Goal: Information Seeking & Learning: Learn about a topic

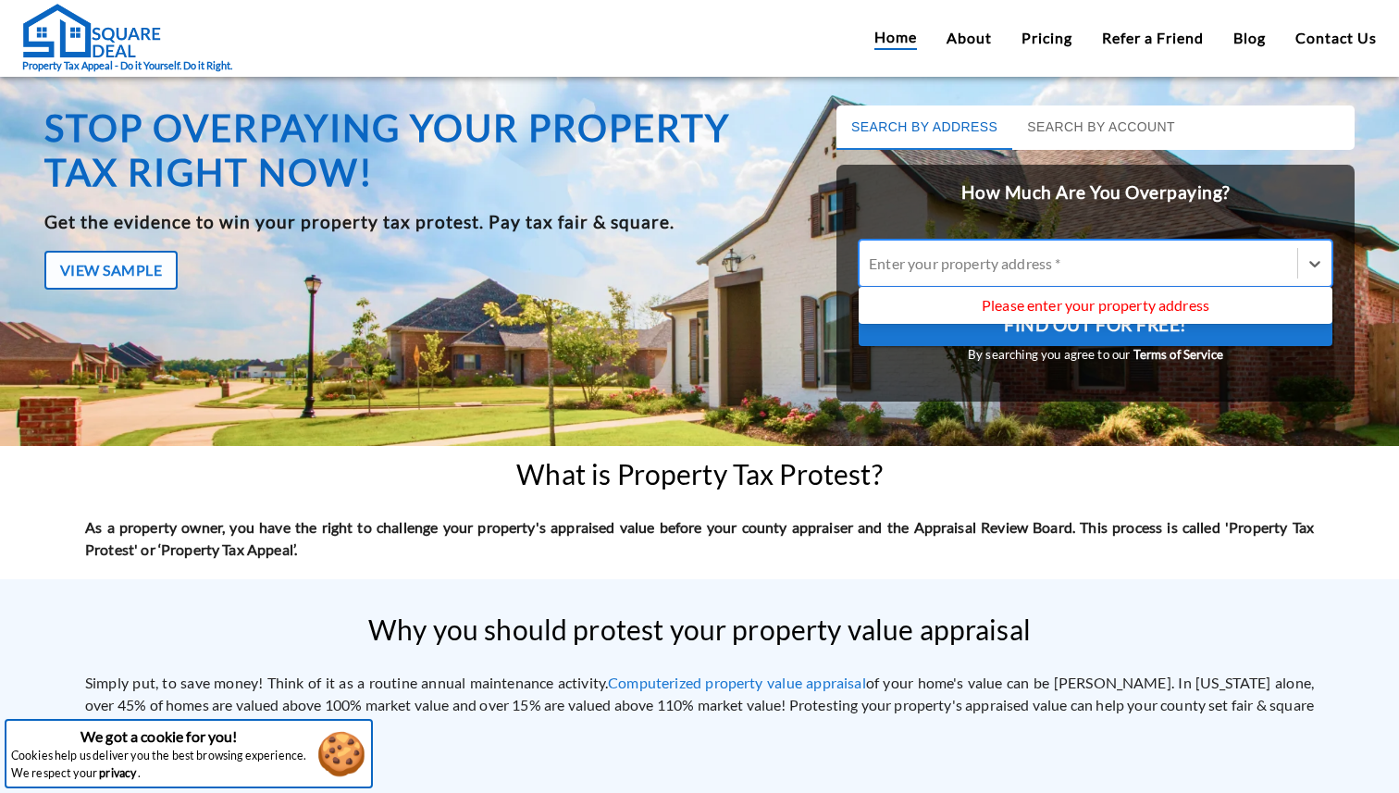
click at [1004, 258] on div at bounding box center [1078, 263] width 419 height 21
click at [872, 258] on input "Use Up and Down to choose options, press Enter to select the currently focused …" at bounding box center [870, 263] width 3 height 18
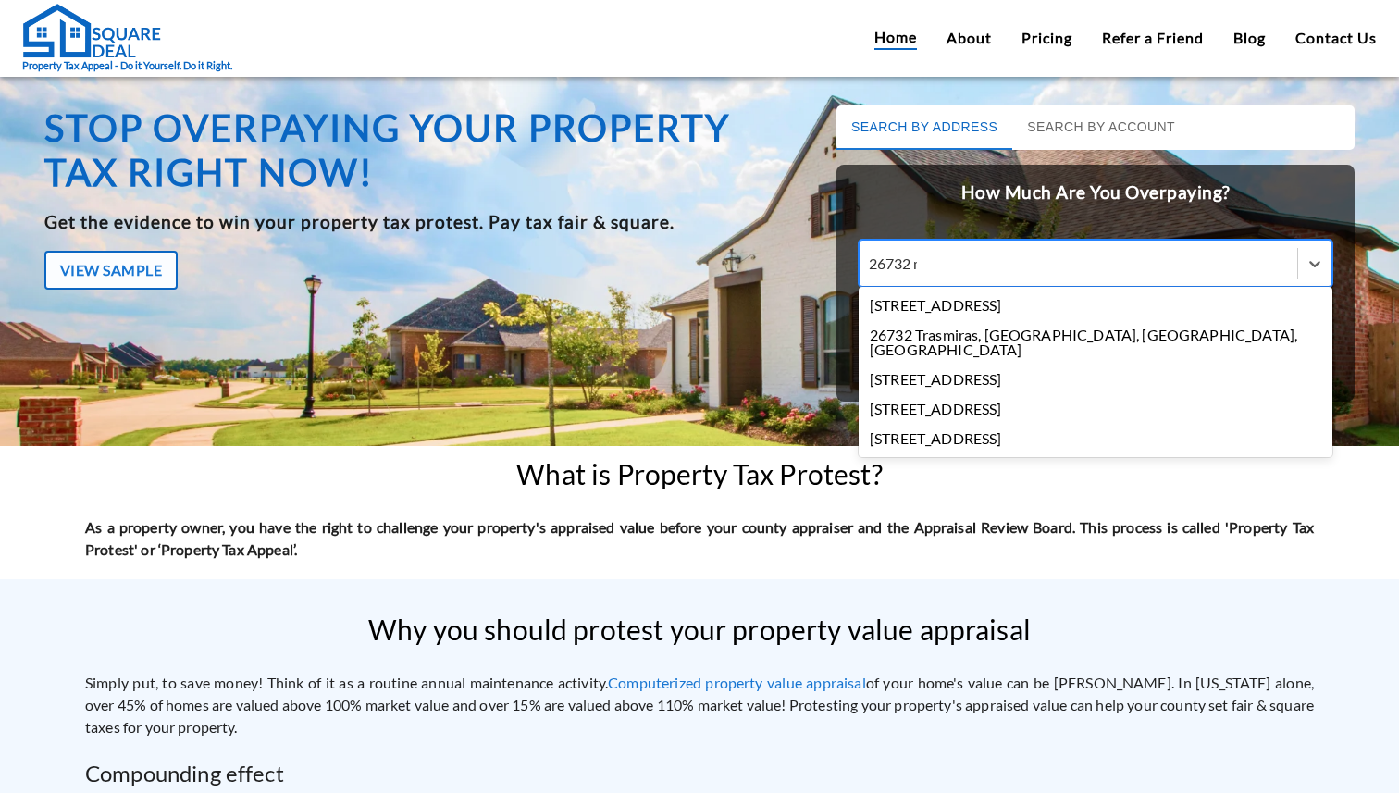
type input "26732 mo"
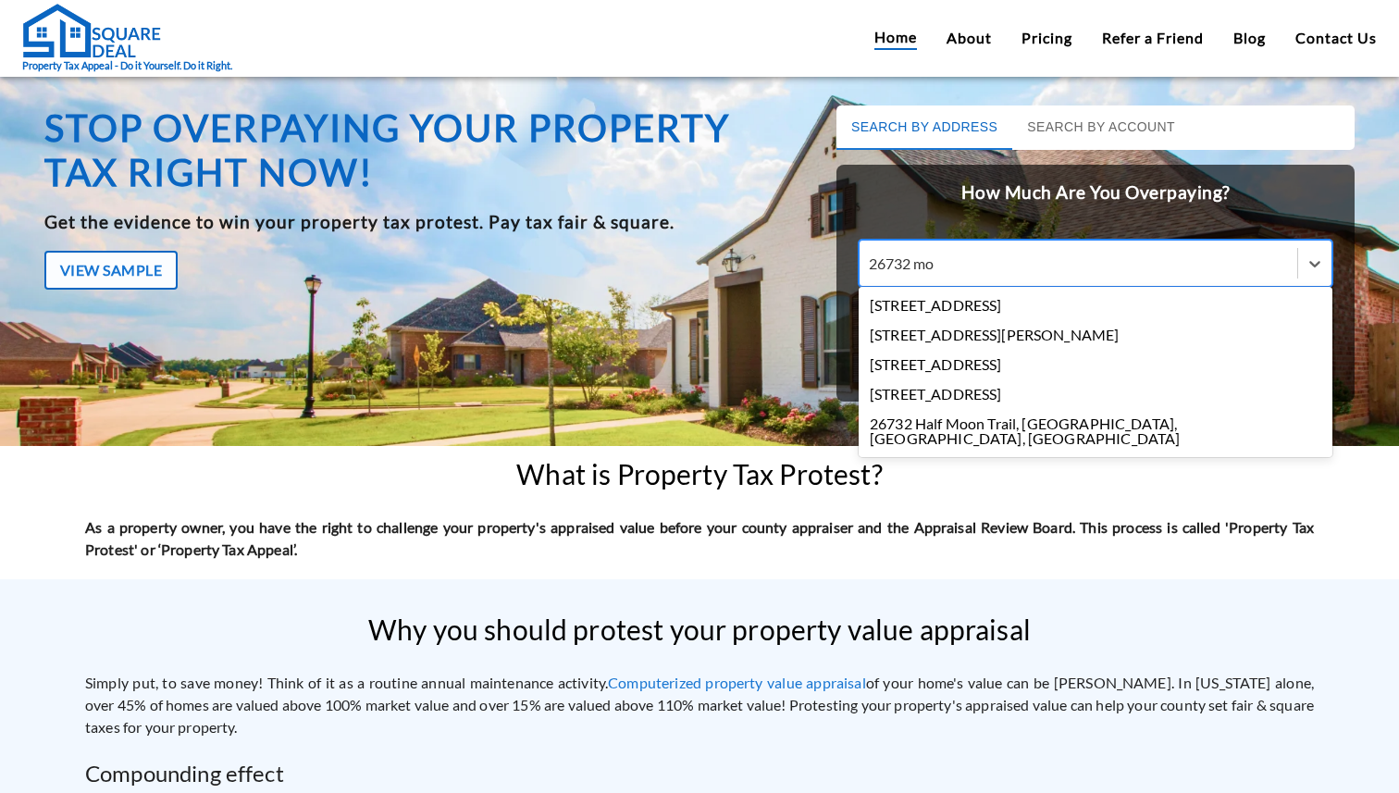
click at [960, 305] on div "[STREET_ADDRESS]" at bounding box center [1096, 306] width 474 height 30
click at [937, 272] on input "26732 mo" at bounding box center [903, 263] width 68 height 18
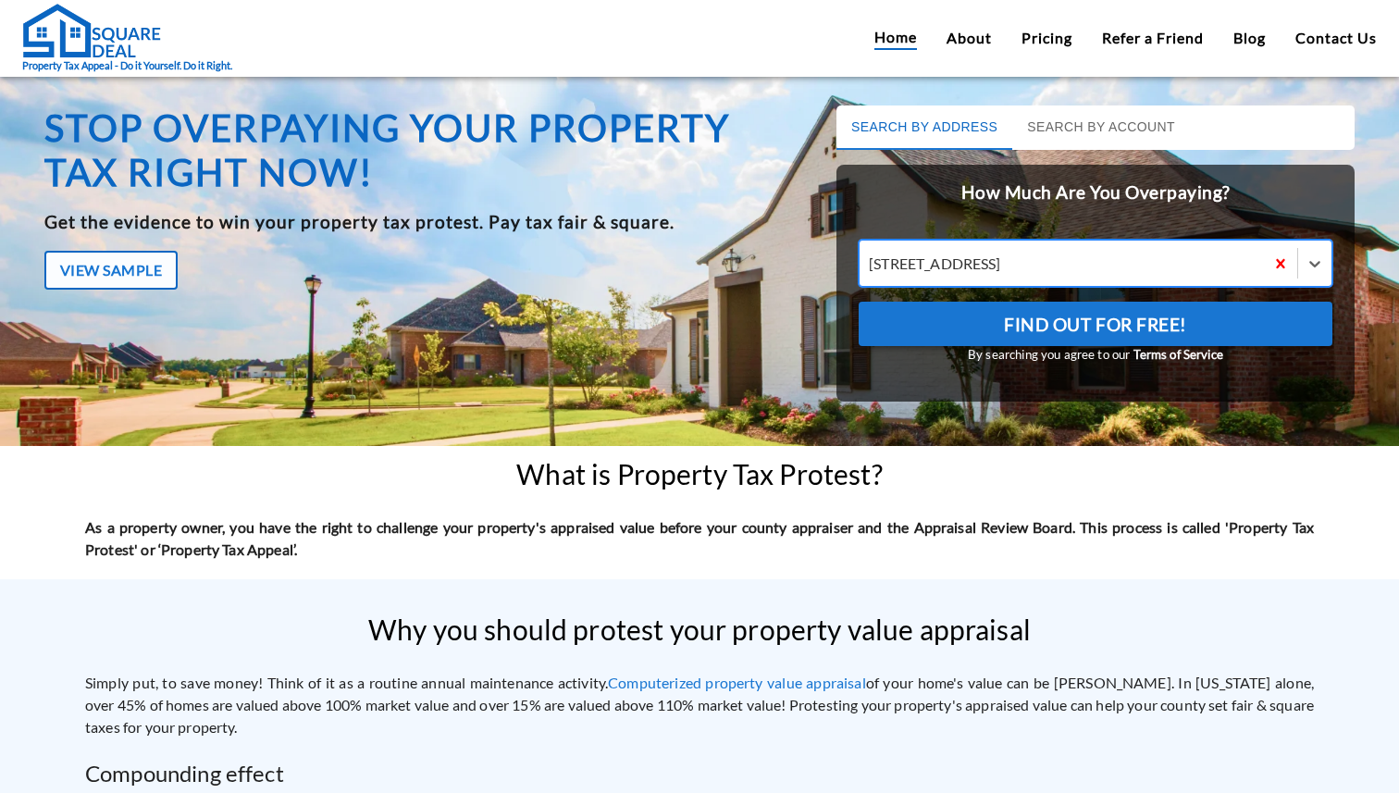
click at [1086, 331] on span "Find Out For Free!" at bounding box center [1095, 324] width 183 height 31
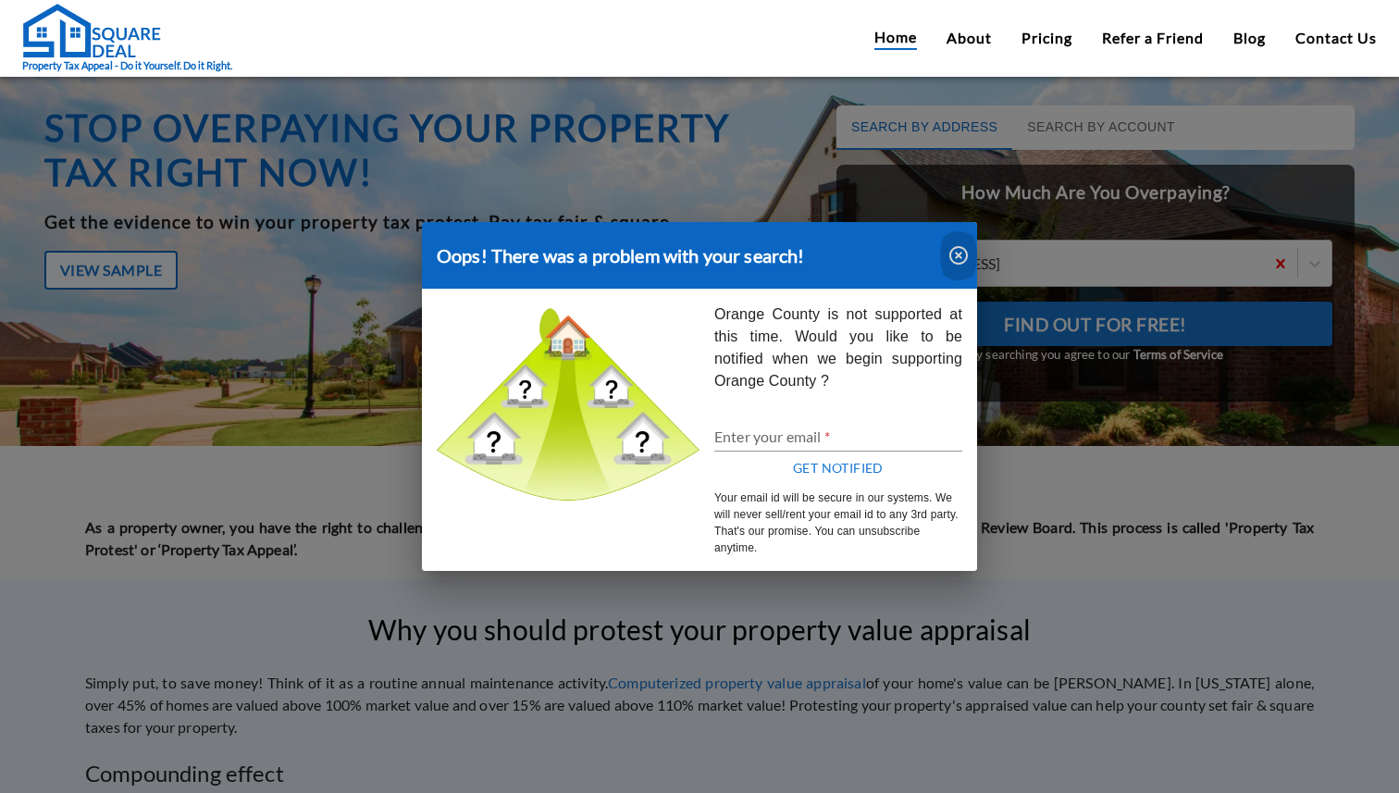
click at [956, 254] on icon "button" at bounding box center [958, 255] width 19 height 19
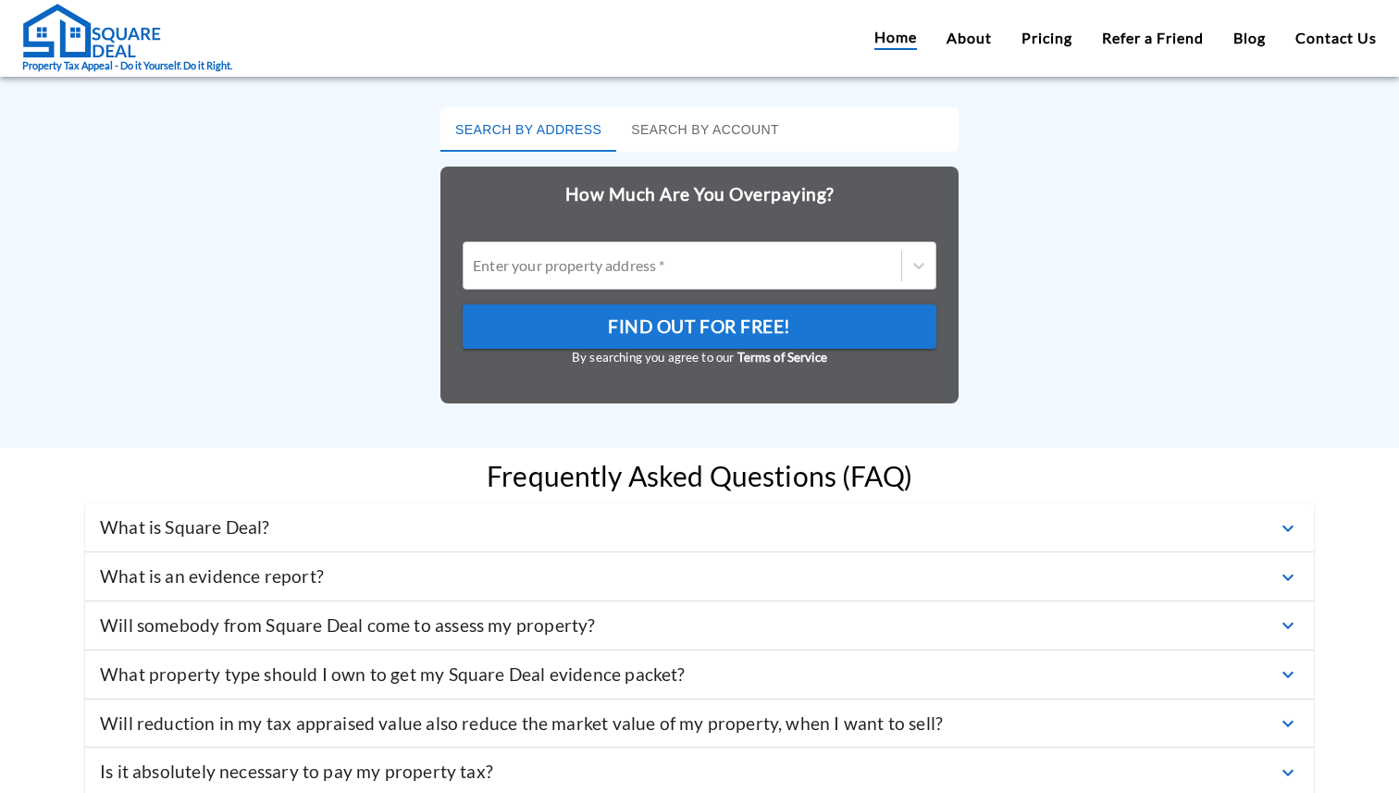
scroll to position [5576, 0]
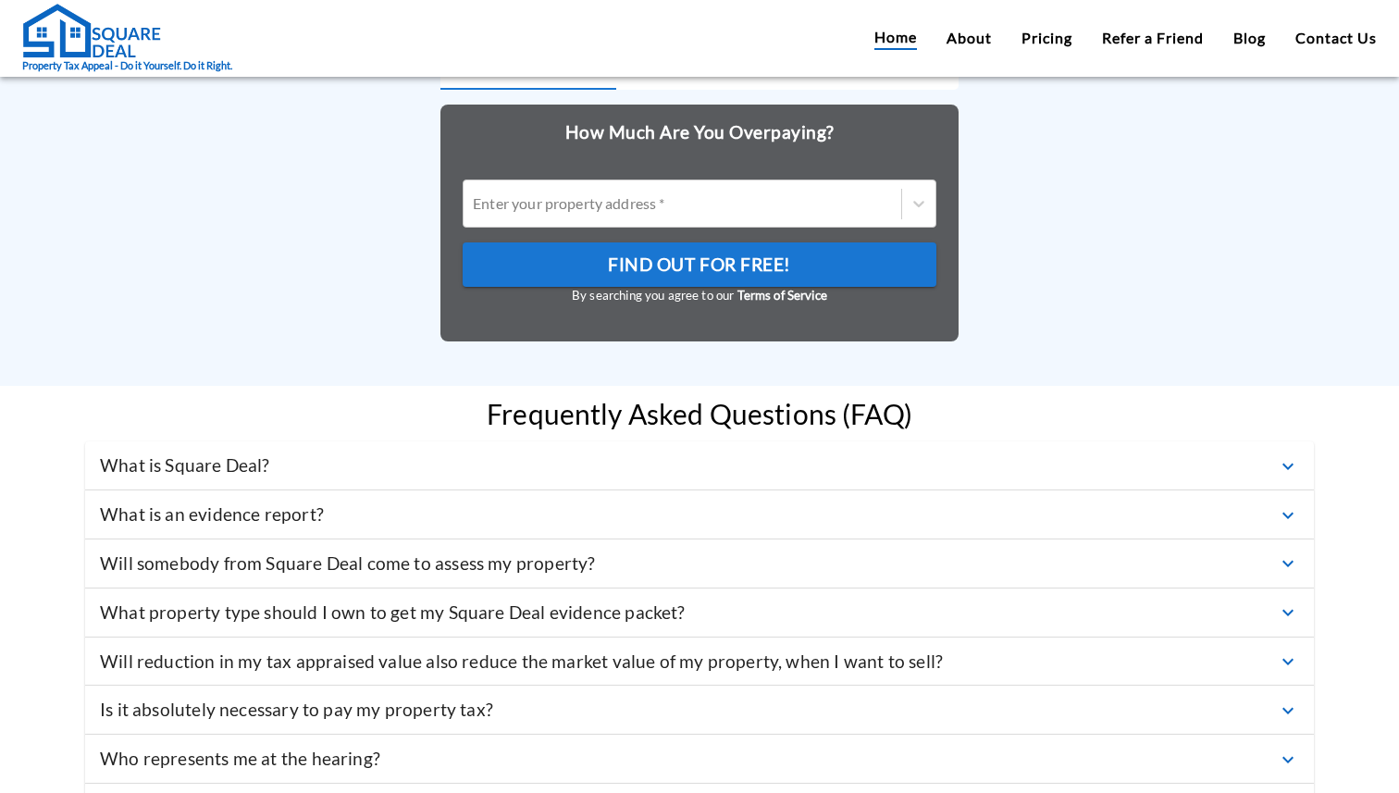
click at [774, 502] on div "What is an evidence report?" at bounding box center [688, 515] width 1177 height 27
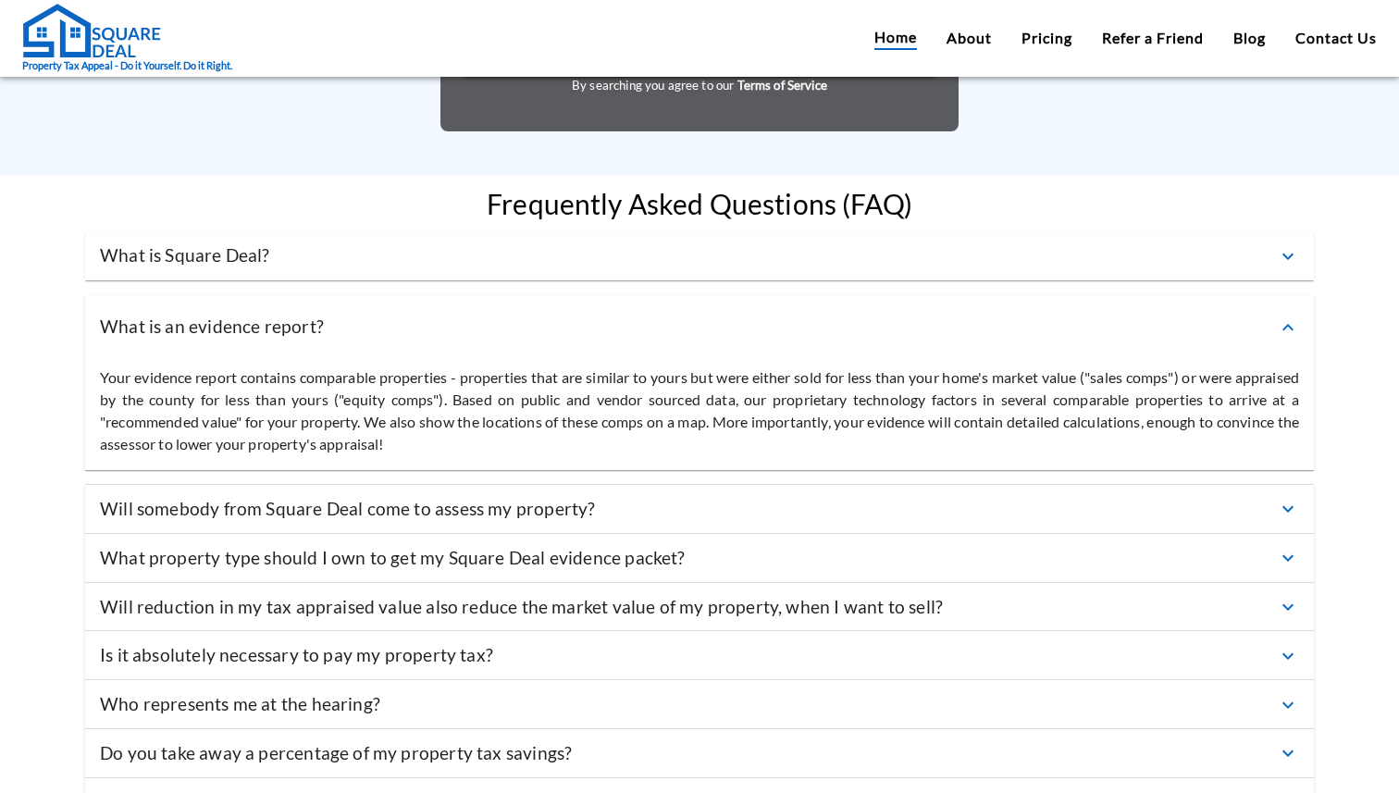
scroll to position [5795, 0]
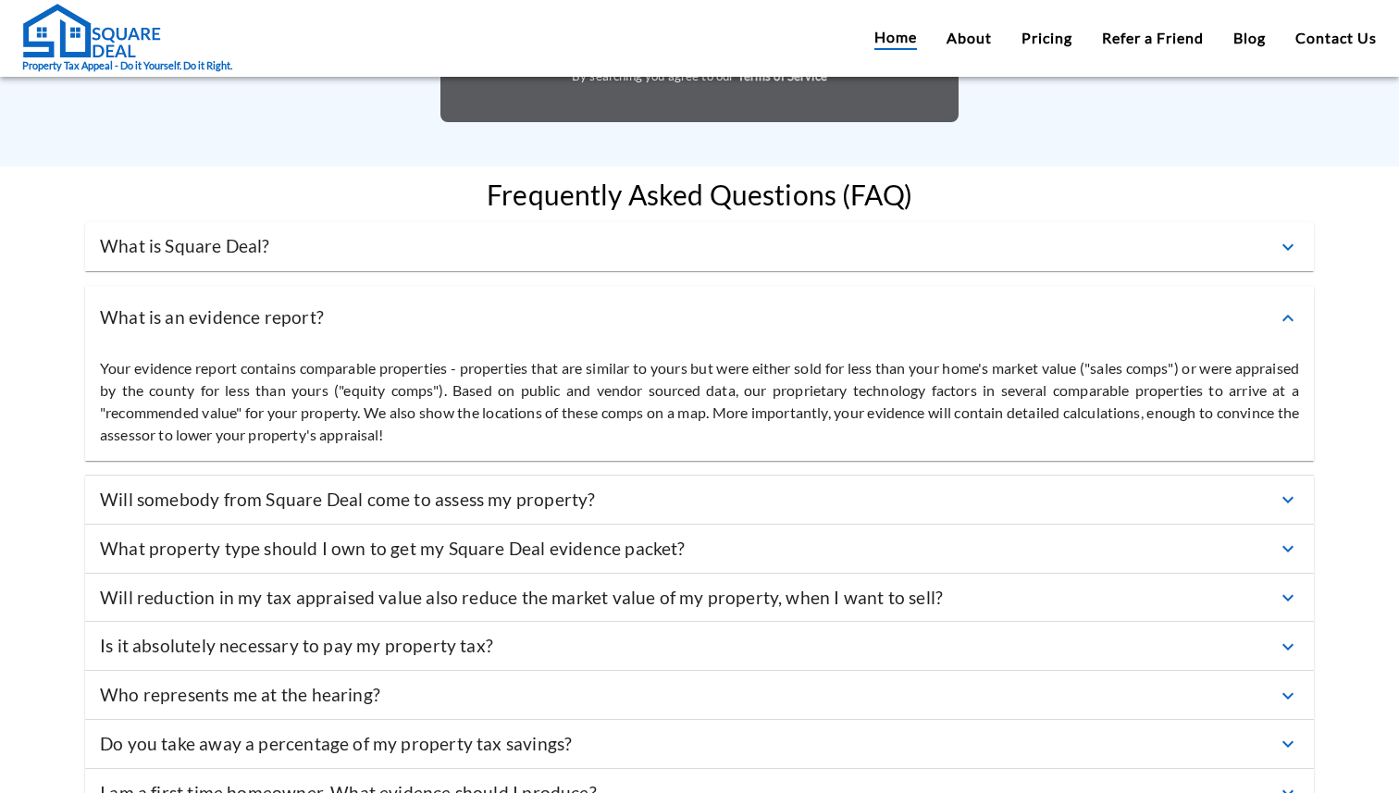
click at [809, 487] on div "Will somebody from Square Deal come to assess my property?" at bounding box center [688, 500] width 1177 height 27
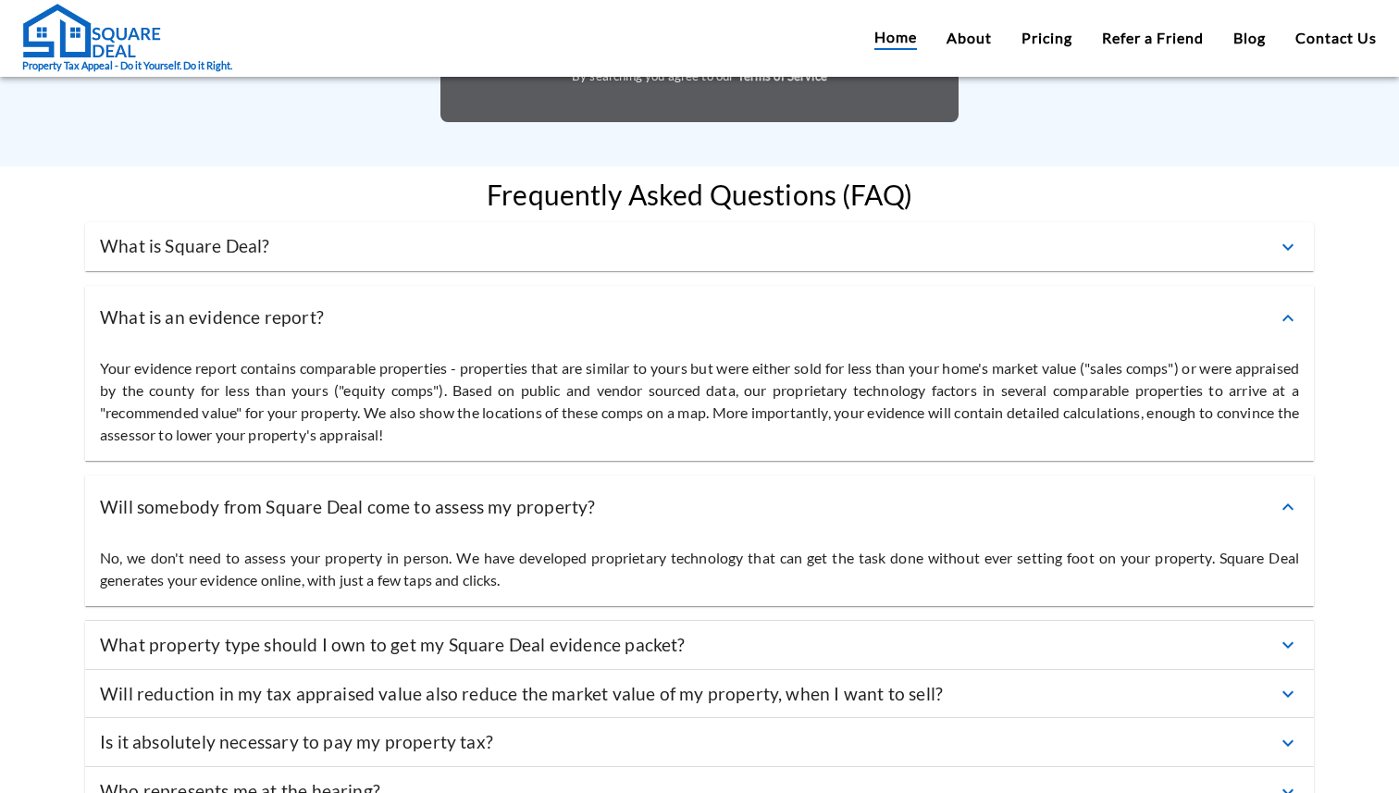
click at [859, 476] on div "Will somebody from Square Deal come to assess my property?" at bounding box center [699, 508] width 1229 height 64
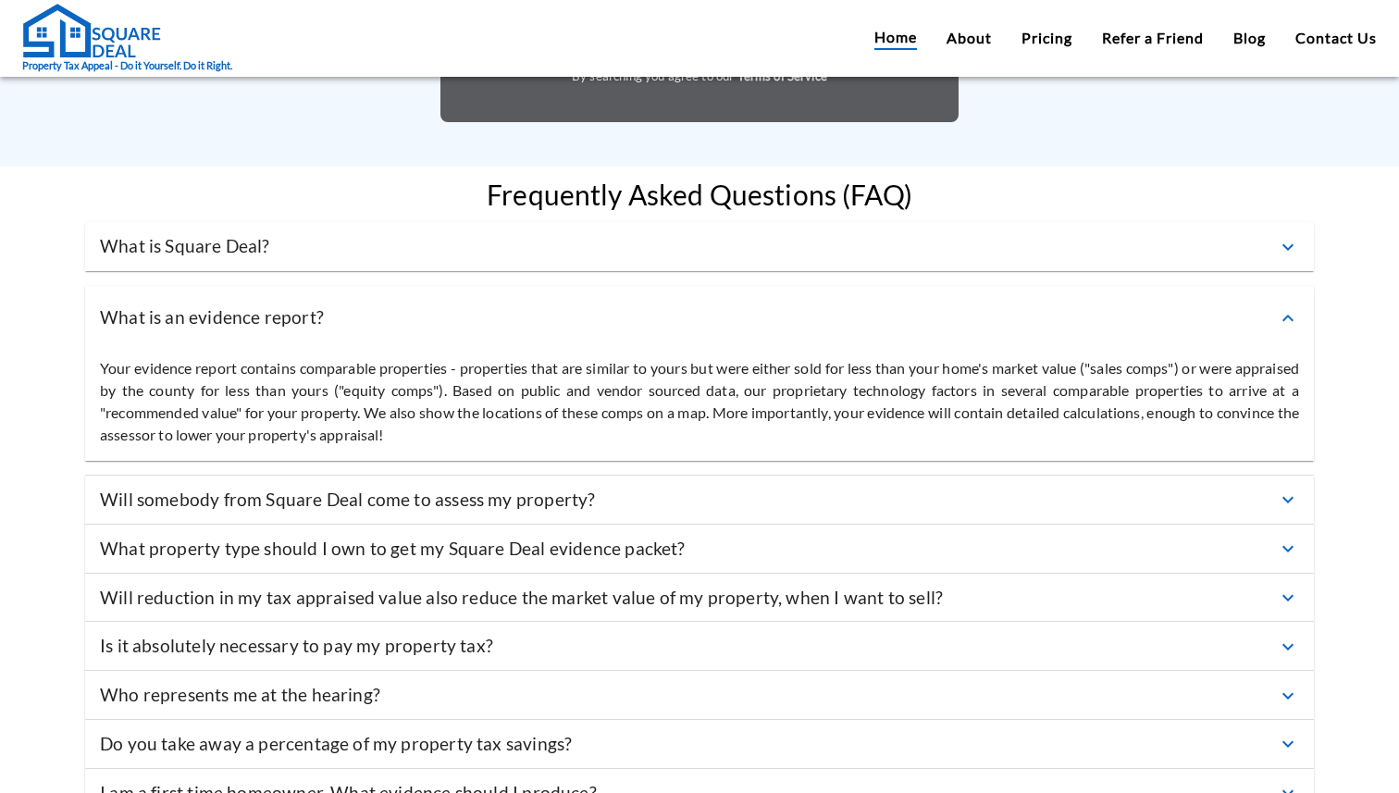
click at [853, 476] on div "Will somebody from Square Deal come to assess my property?" at bounding box center [699, 500] width 1229 height 49
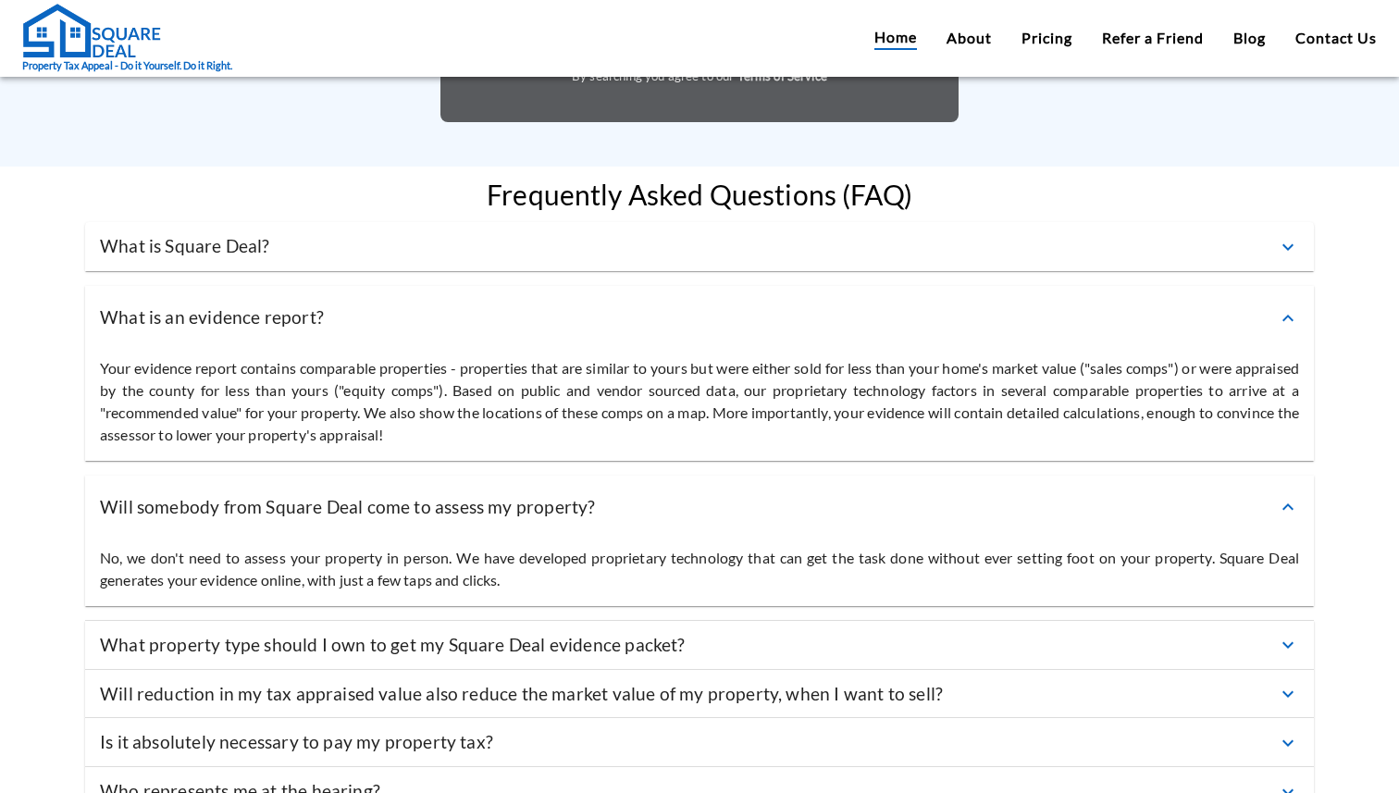
click at [834, 476] on div "Will somebody from Square Deal come to assess my property?" at bounding box center [699, 508] width 1229 height 64
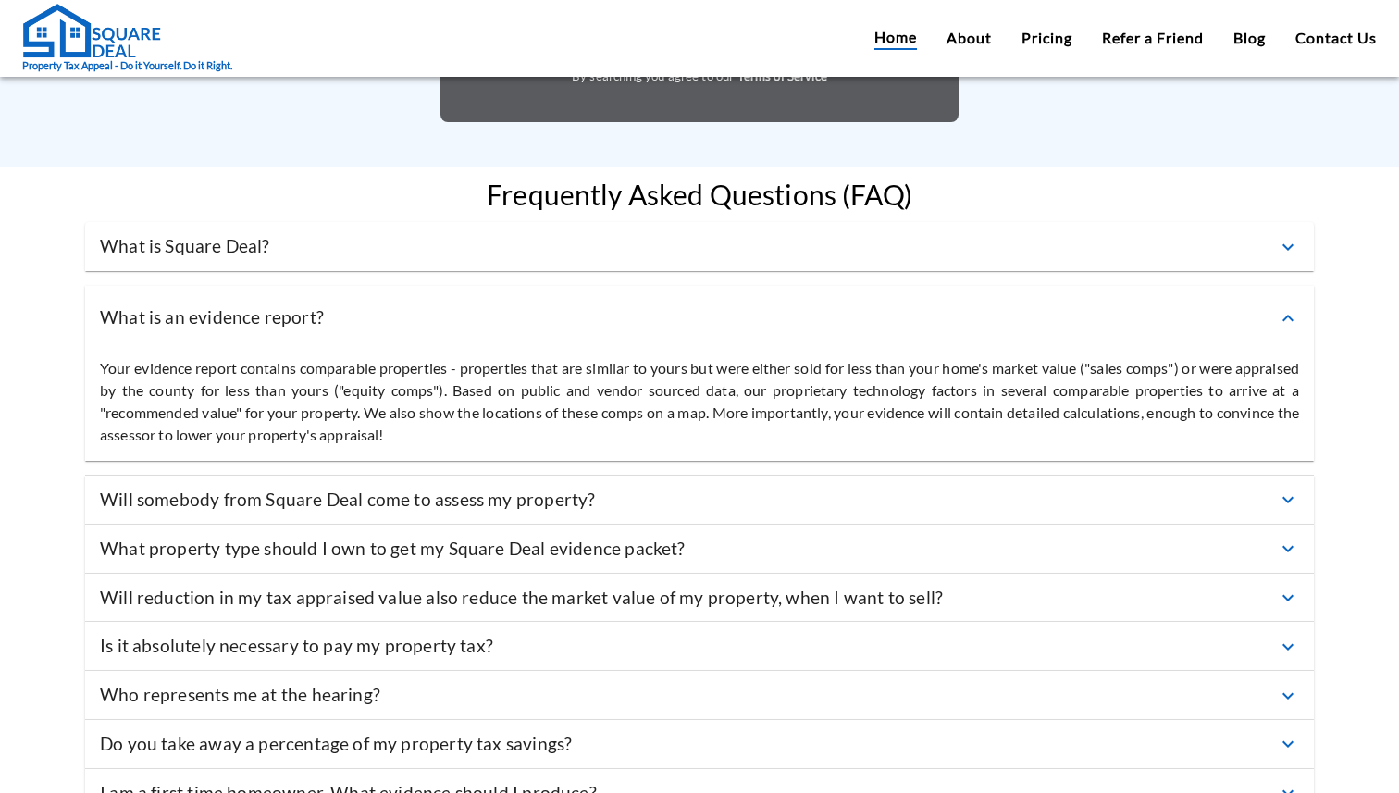
click at [756, 536] on div "What property type should I own to get my Square Deal evidence packet?" at bounding box center [688, 549] width 1177 height 27
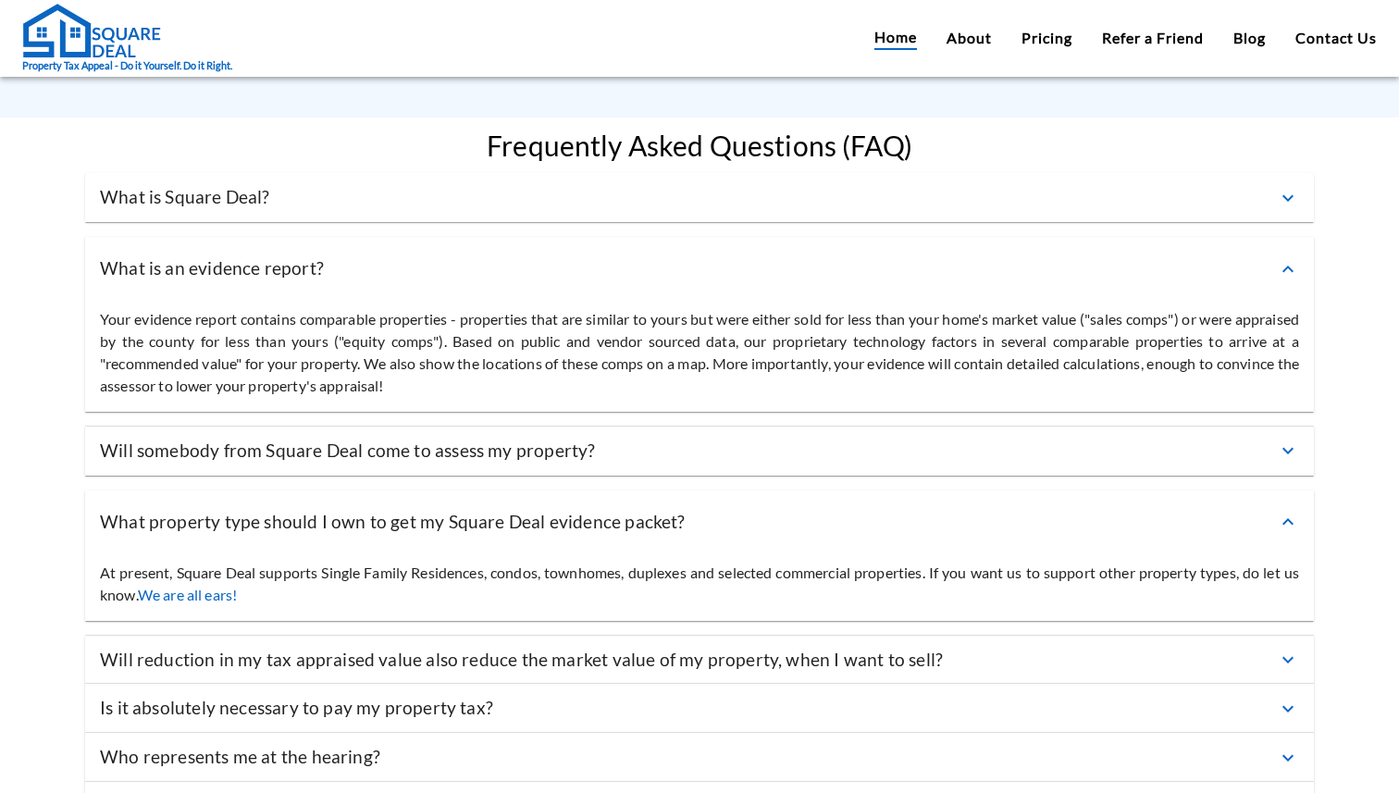
scroll to position [5849, 0]
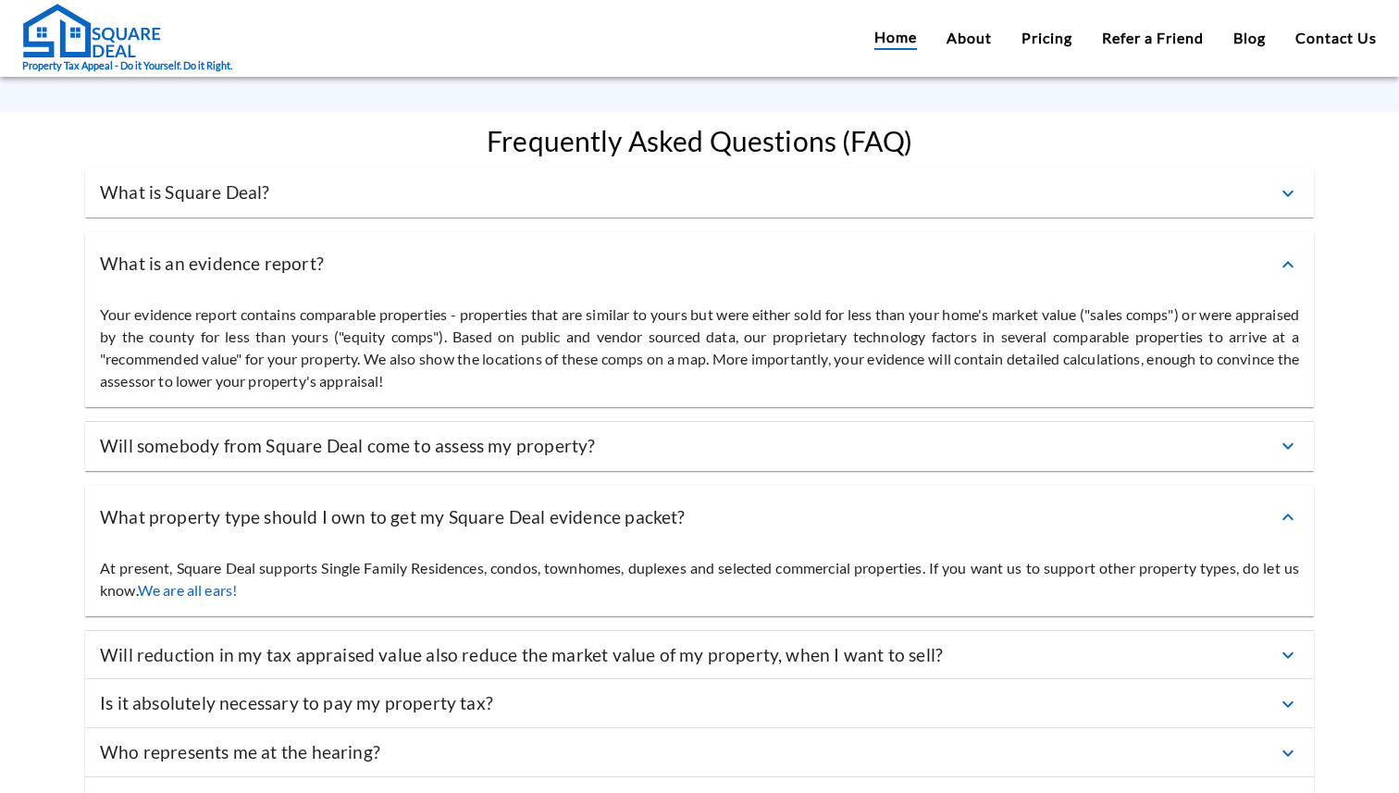
click at [785, 504] on div "What property type should I own to get my Square Deal evidence packet?" at bounding box center [688, 517] width 1177 height 27
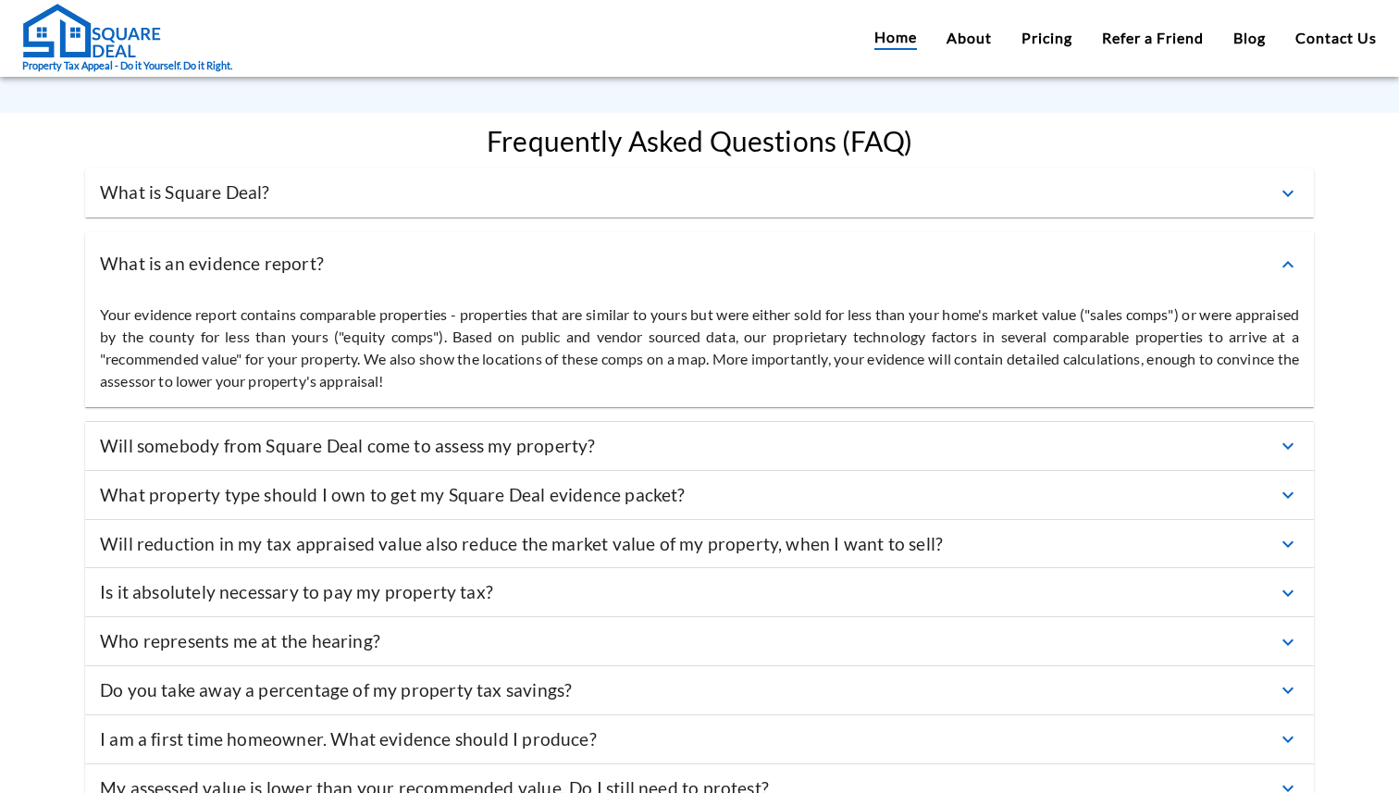
click at [773, 520] on div "Will reduction in my tax appraised value also reduce the market value of my pro…" at bounding box center [699, 544] width 1229 height 49
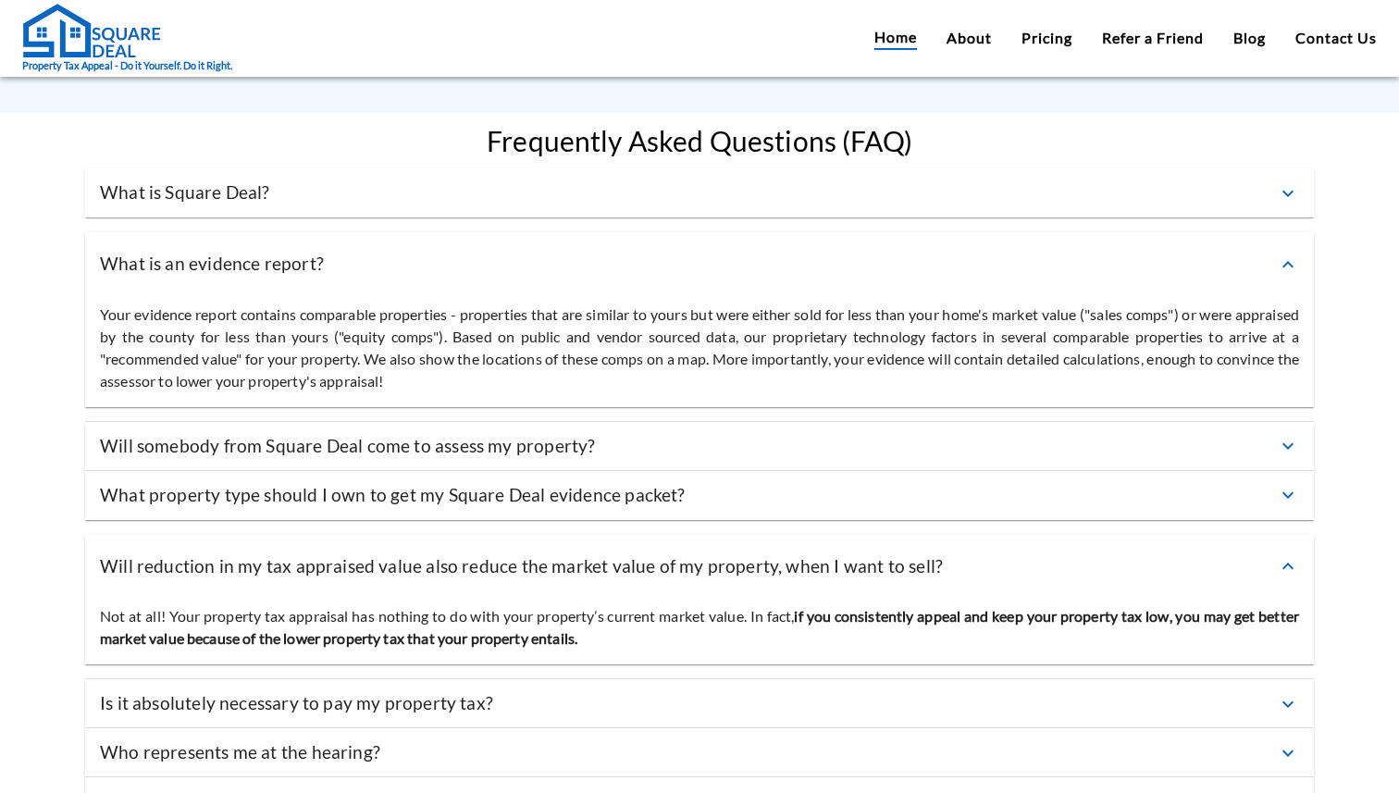
click at [687, 679] on div "Is it absolutely necessary to pay my property tax?" at bounding box center [699, 703] width 1229 height 49
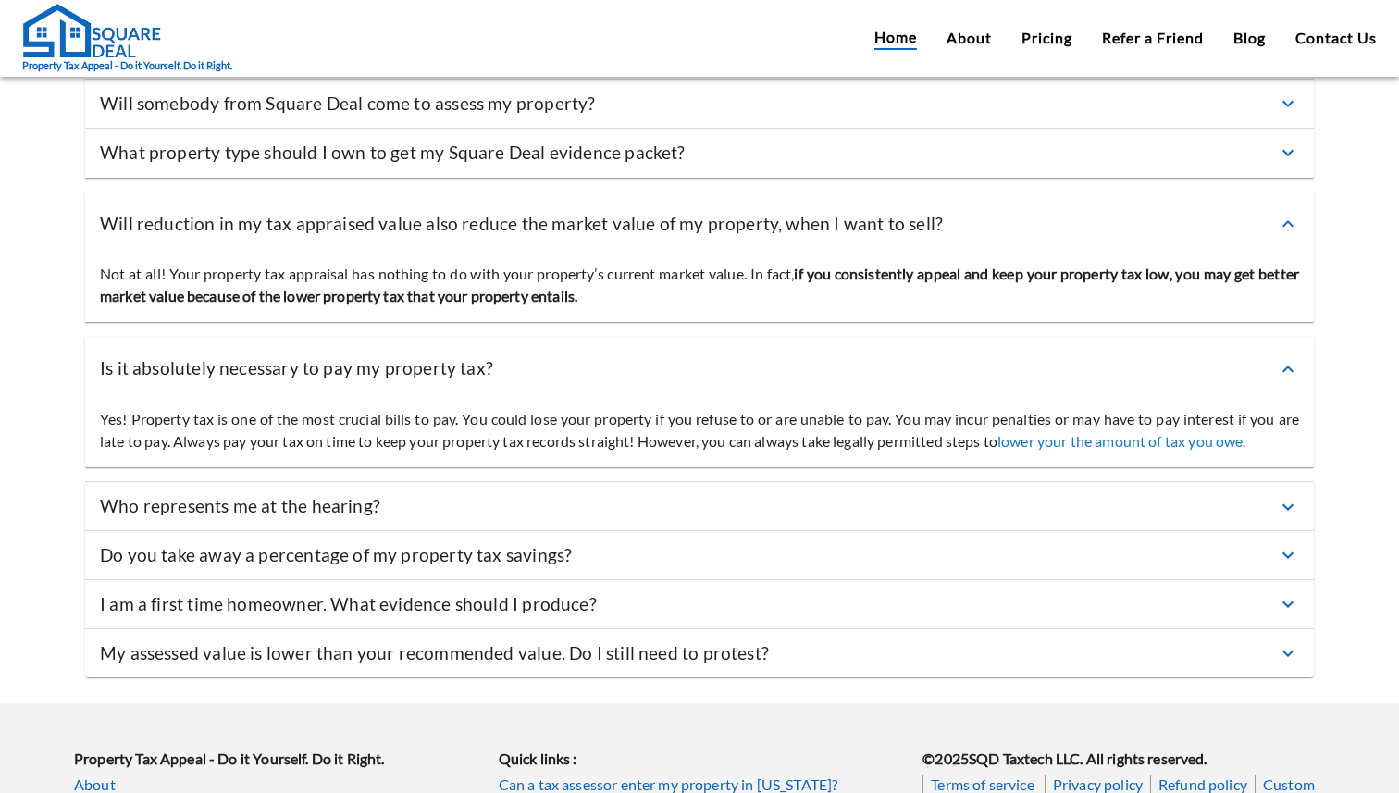
scroll to position [6194, 0]
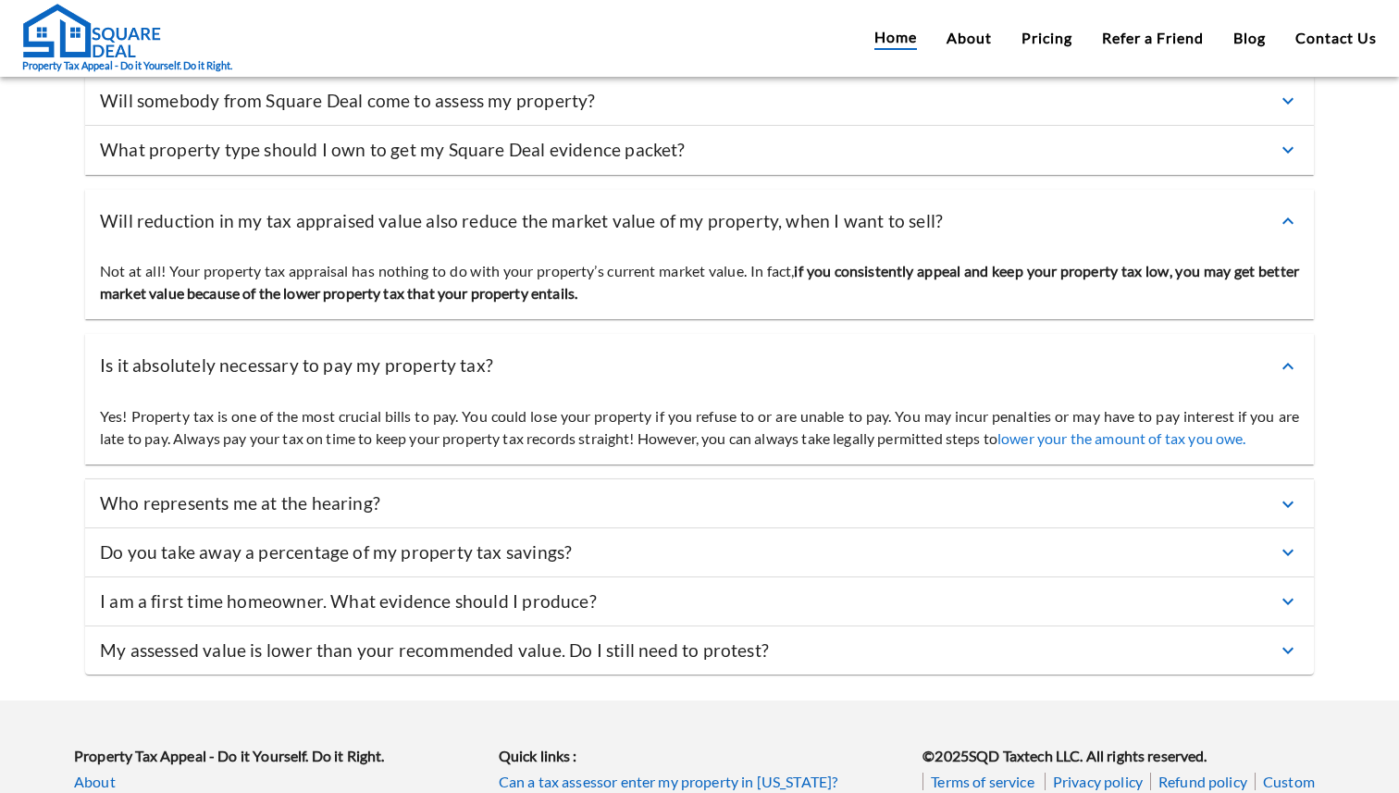
click at [688, 490] on div "Who represents me at the hearing?" at bounding box center [688, 503] width 1177 height 27
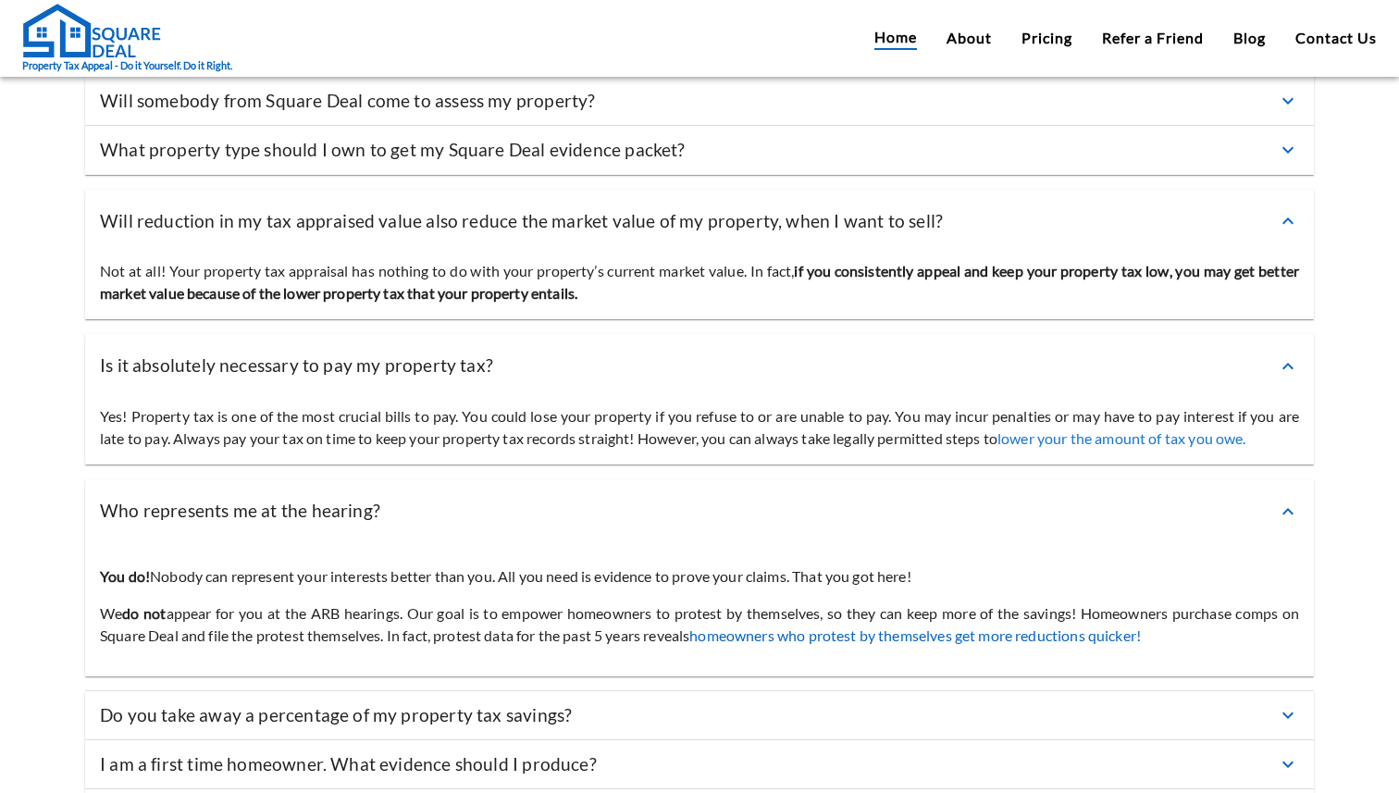
click at [978, 702] on div "Do you take away a percentage of my property tax savings?" at bounding box center [688, 715] width 1177 height 27
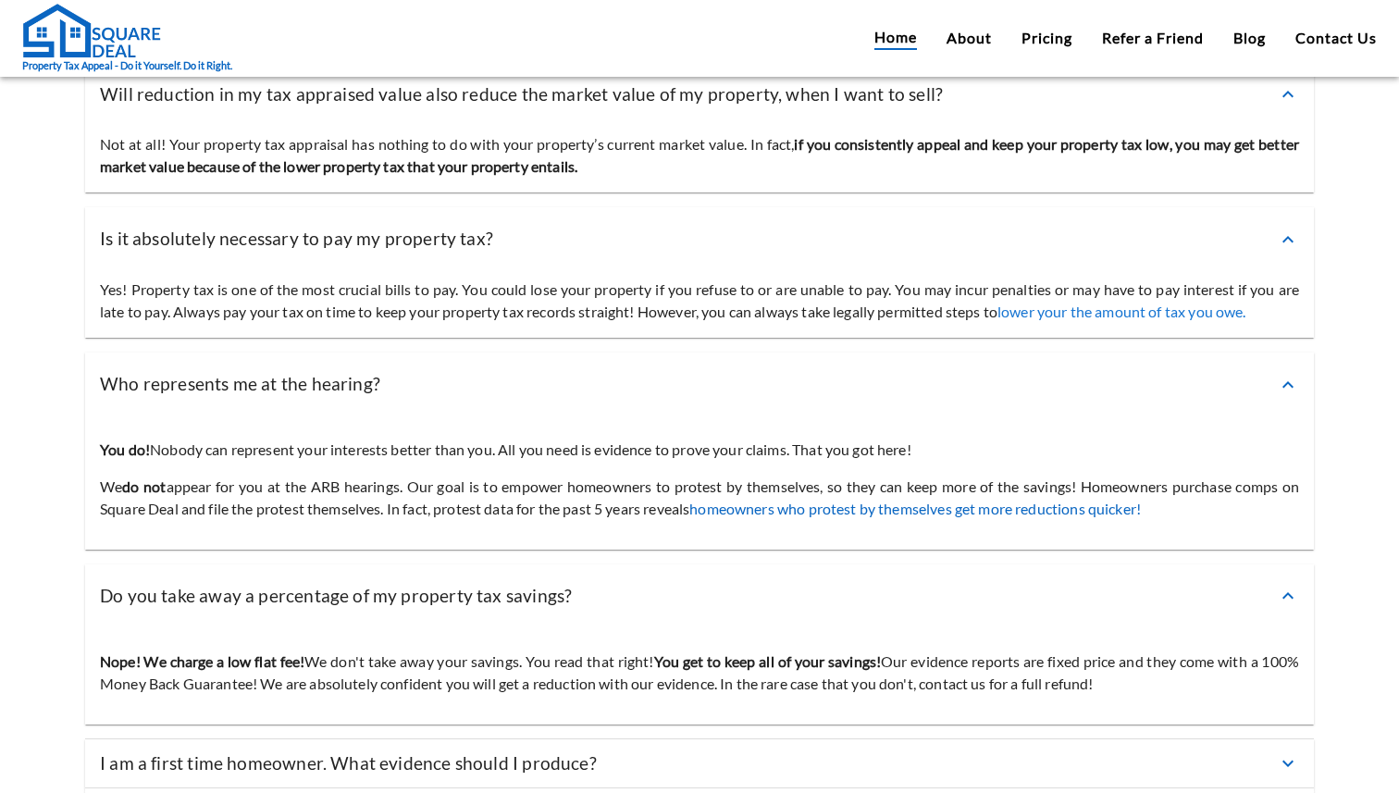
scroll to position [6377, 0]
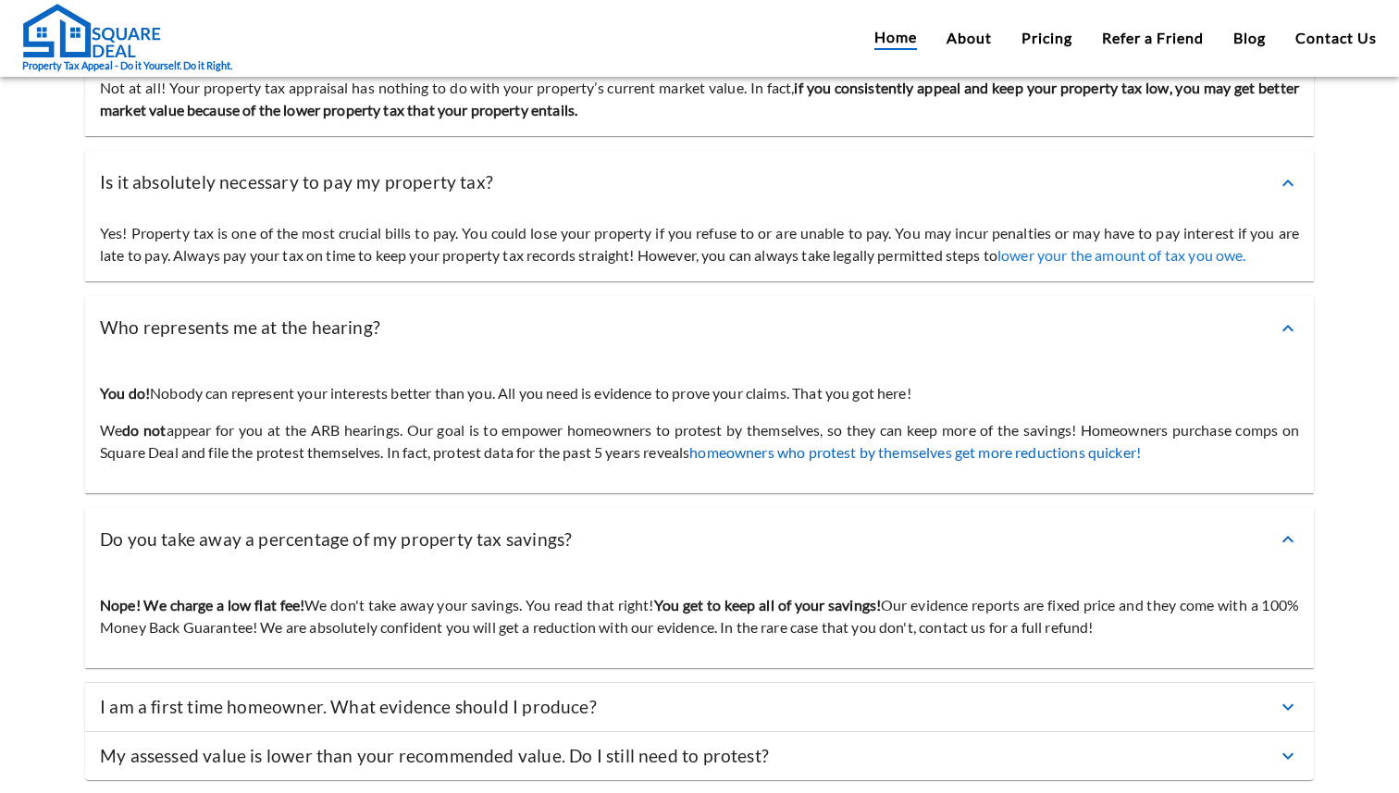
click at [930, 694] on div "I am a first time homeowner. What evidence should I produce?" at bounding box center [688, 707] width 1177 height 27
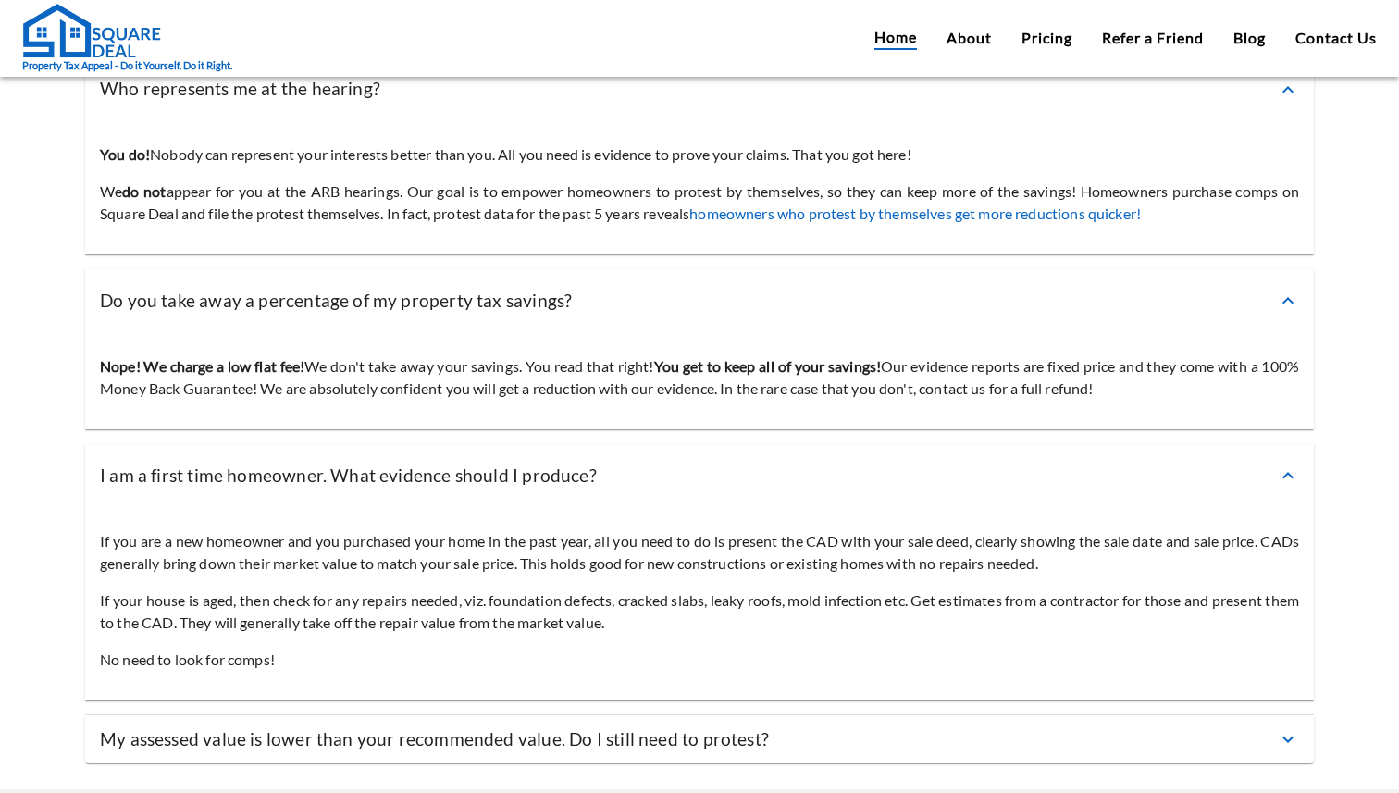
scroll to position [6625, 0]
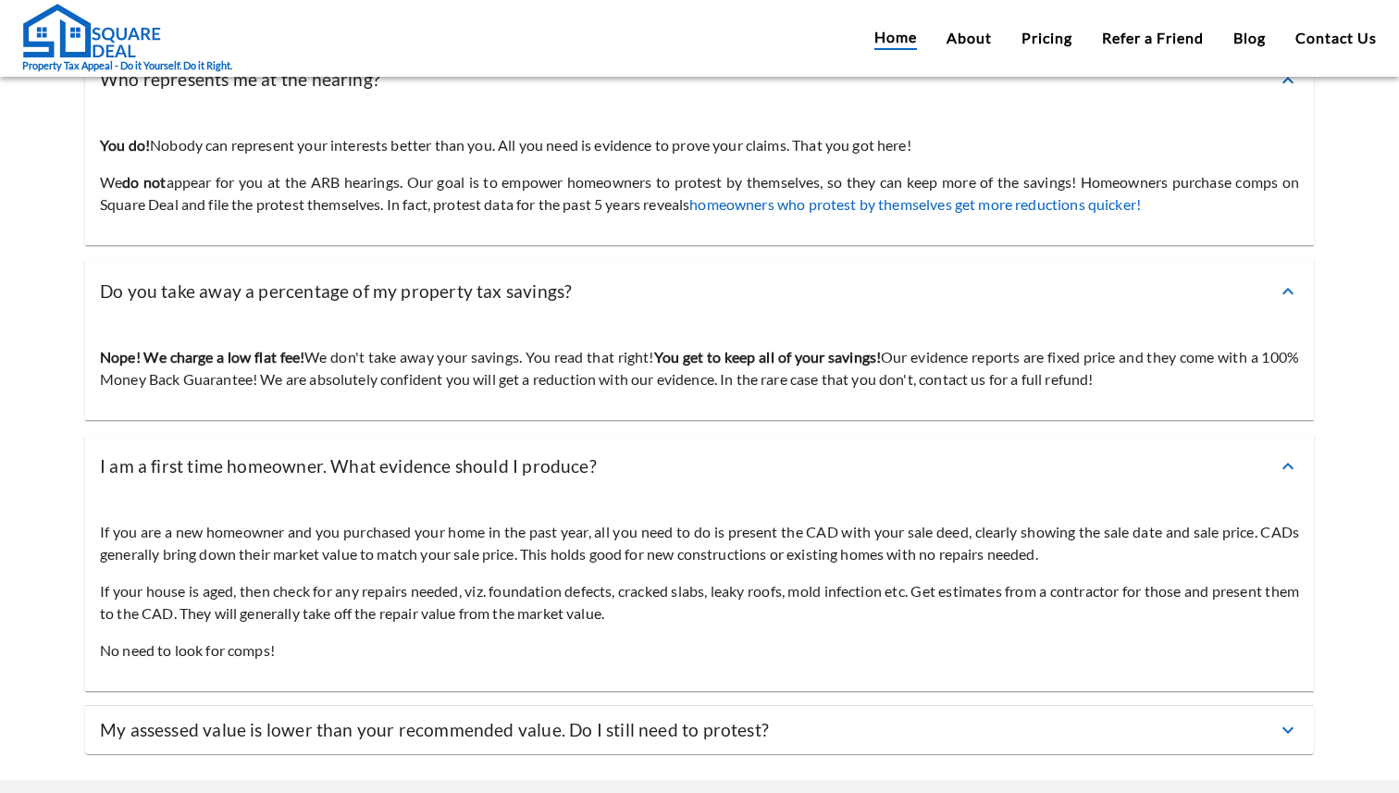
click at [882, 717] on div "My assessed value is lower than your recommended value. Do I still need to prot…" at bounding box center [688, 730] width 1177 height 27
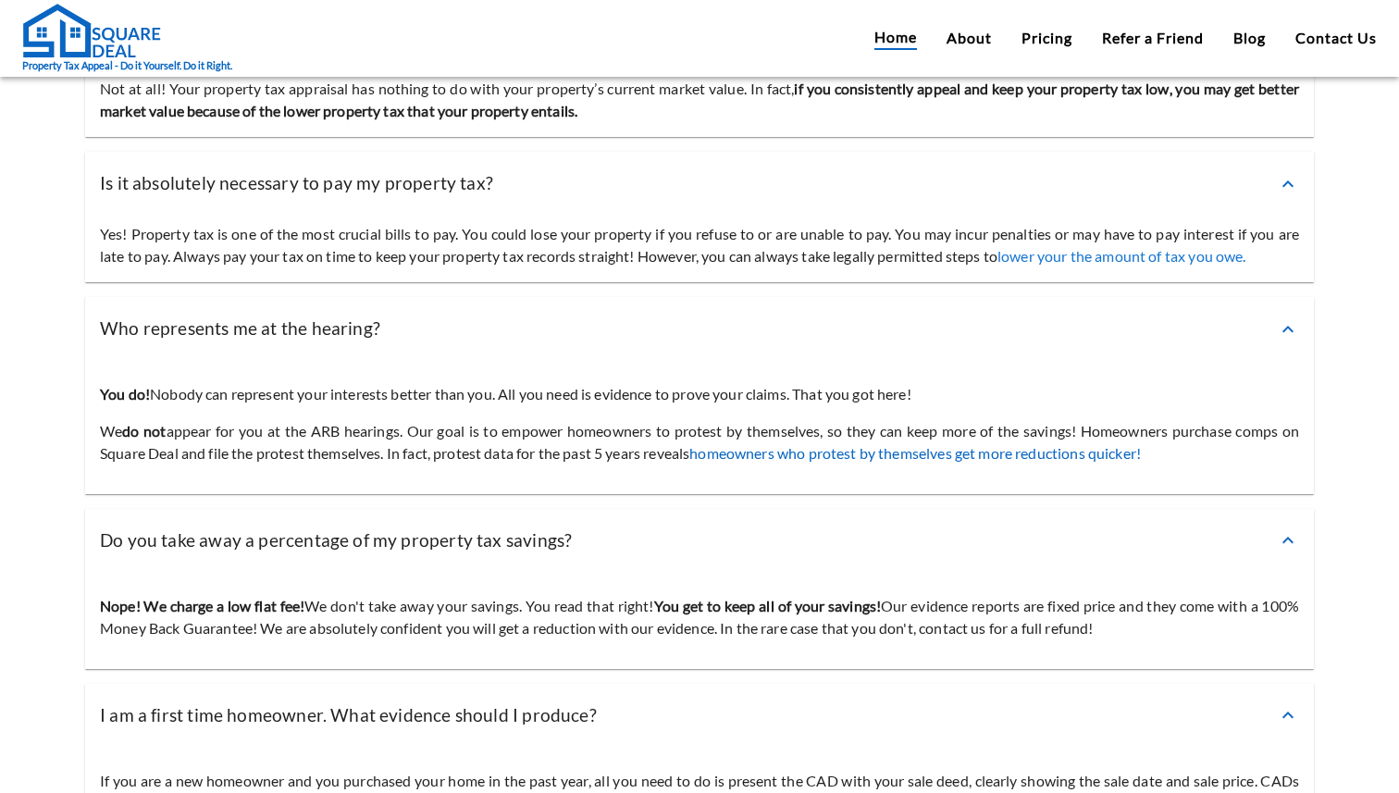
scroll to position [7034, 0]
